Goal: Information Seeking & Learning: Learn about a topic

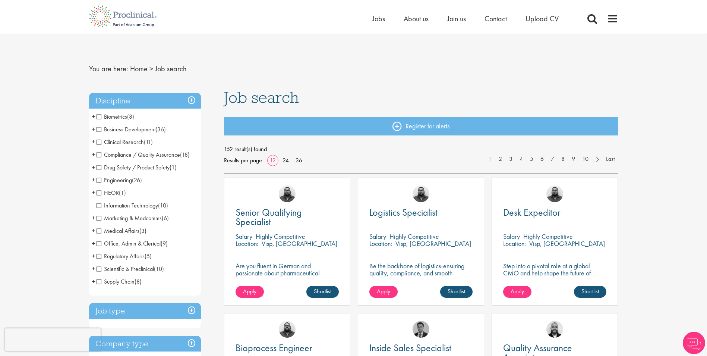
click at [93, 116] on span "+" at bounding box center [94, 116] width 4 height 11
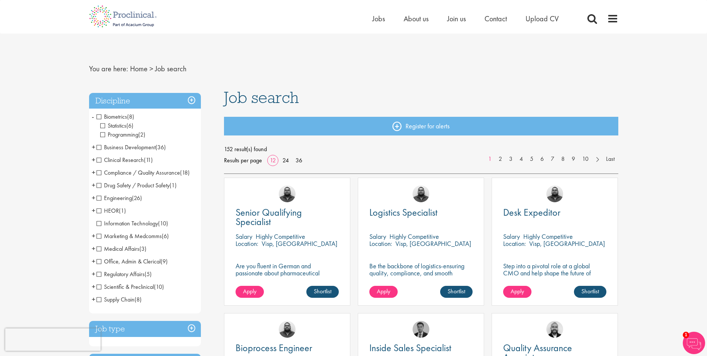
click at [94, 161] on span "+" at bounding box center [94, 159] width 4 height 11
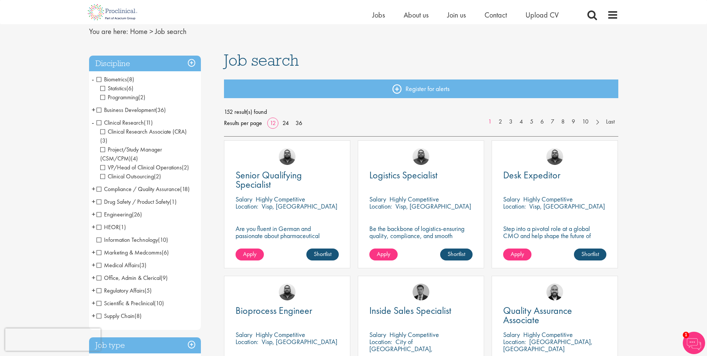
scroll to position [50, 0]
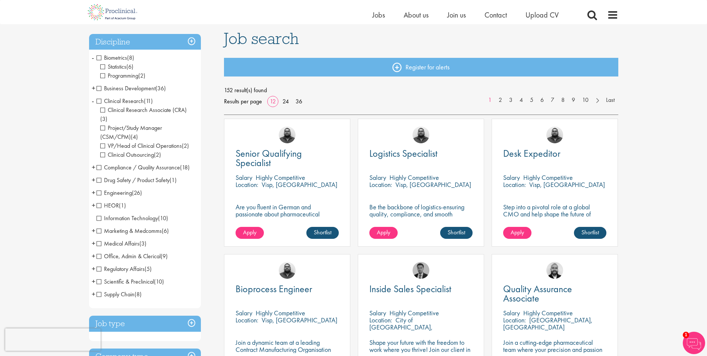
click at [93, 275] on span "+" at bounding box center [94, 280] width 4 height 11
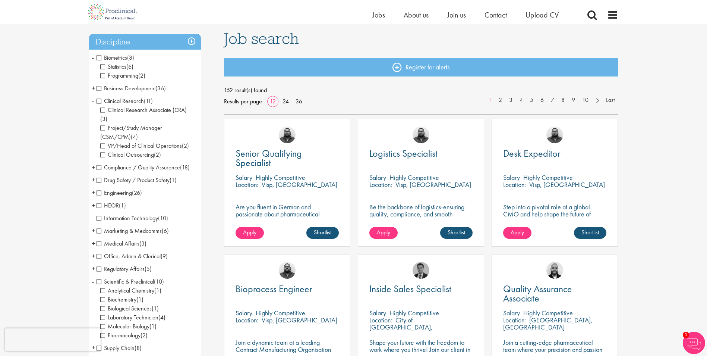
scroll to position [100, 0]
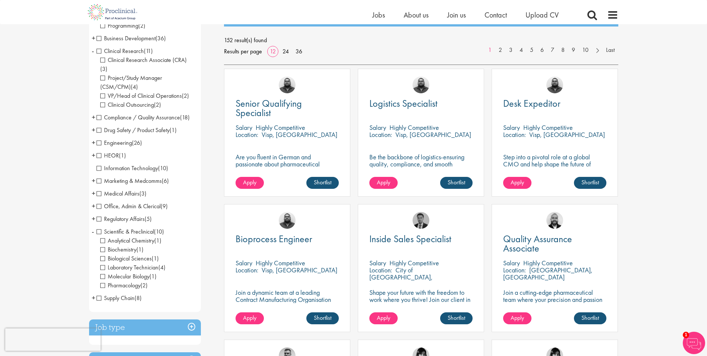
click at [93, 187] on span "+" at bounding box center [94, 192] width 4 height 11
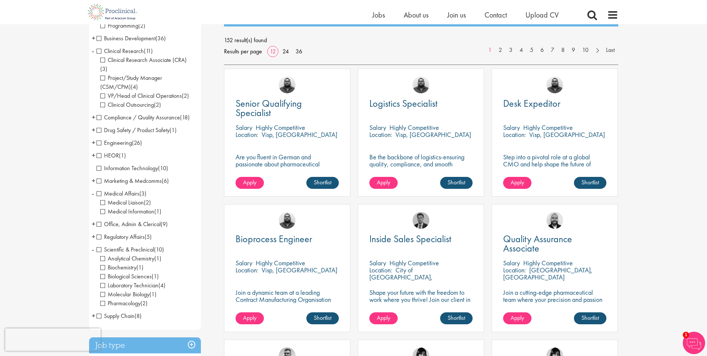
click at [92, 231] on span "+" at bounding box center [94, 236] width 4 height 11
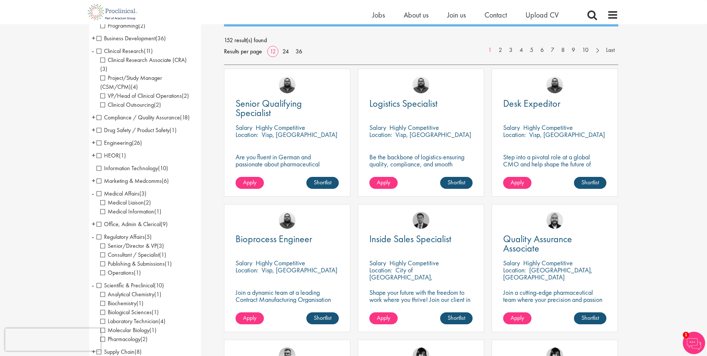
click at [94, 137] on span "+" at bounding box center [94, 142] width 4 height 11
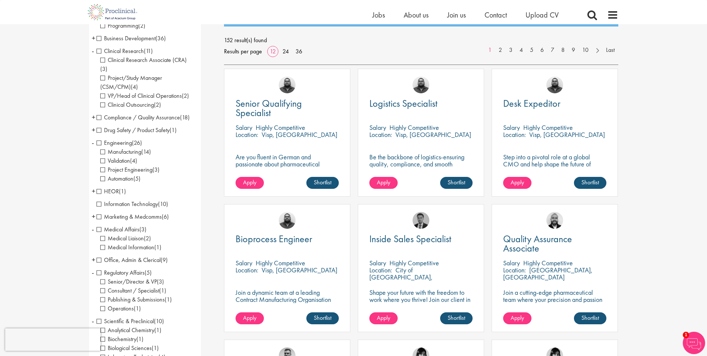
click at [94, 137] on span "-" at bounding box center [93, 142] width 2 height 11
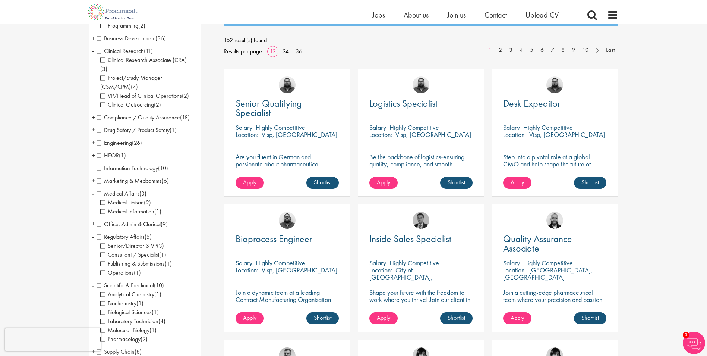
click at [94, 124] on span "+" at bounding box center [94, 129] width 4 height 11
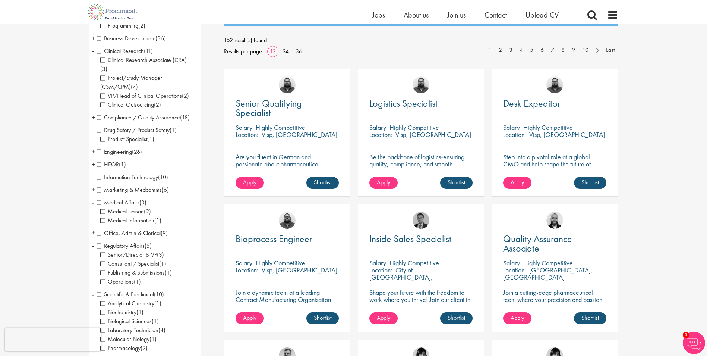
click at [94, 124] on span "-" at bounding box center [93, 129] width 2 height 11
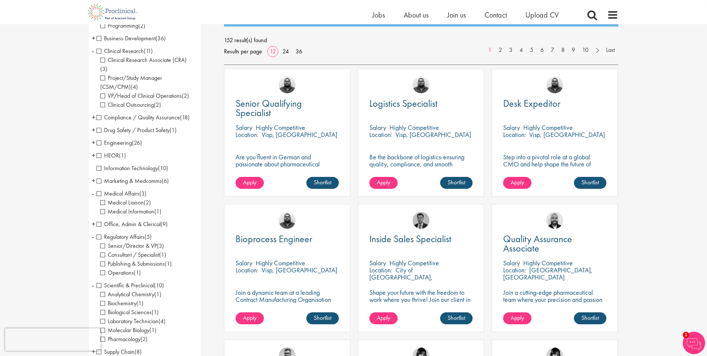
click at [93, 111] on span "+" at bounding box center [94, 116] width 4 height 11
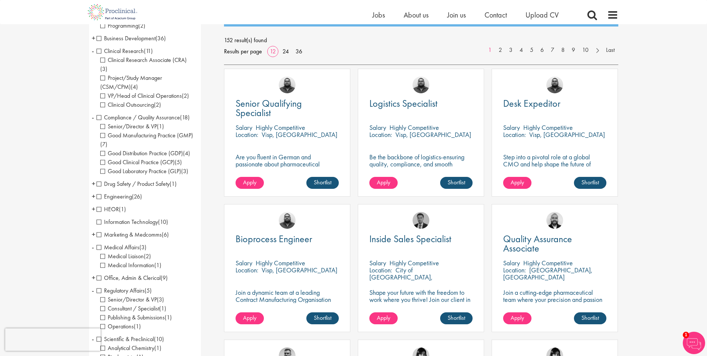
click at [93, 111] on span "-" at bounding box center [93, 116] width 2 height 11
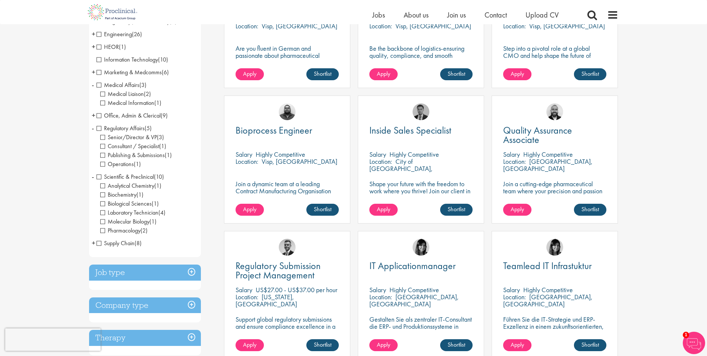
scroll to position [0, 0]
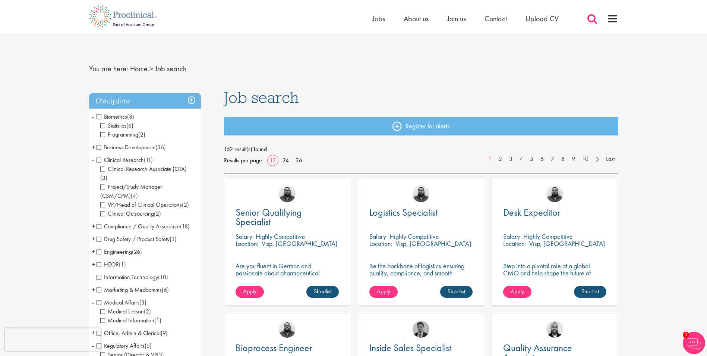
click at [587, 16] on span at bounding box center [592, 18] width 11 height 11
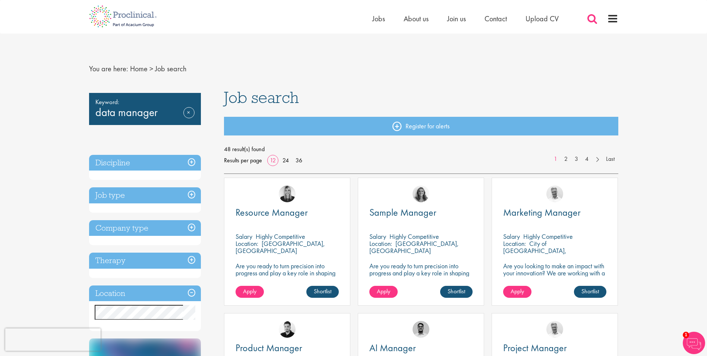
click at [589, 19] on span at bounding box center [592, 18] width 11 height 11
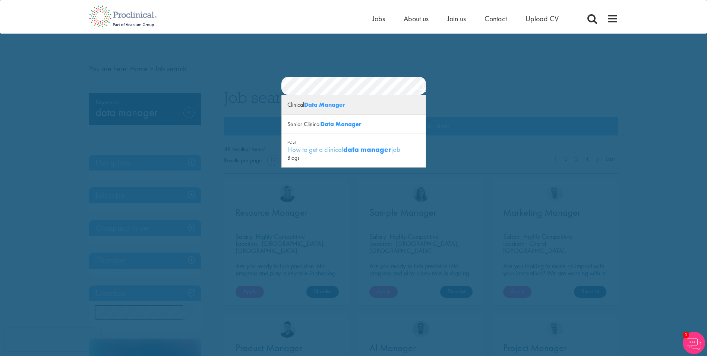
click at [287, 105] on div "Clinical Data Manager" at bounding box center [354, 104] width 144 height 19
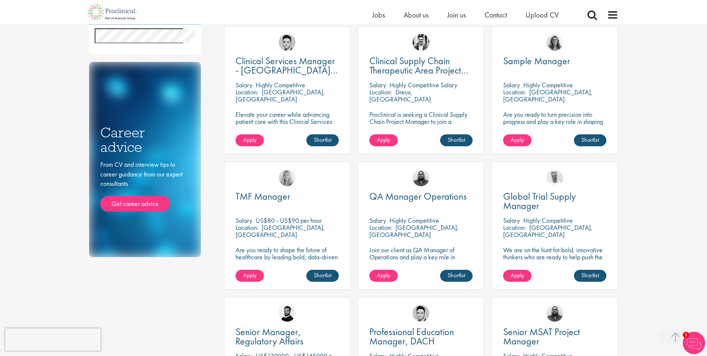
scroll to position [298, 0]
